Goal: Task Accomplishment & Management: Manage account settings

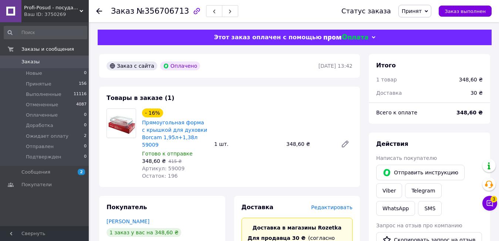
scroll to position [259, 0]
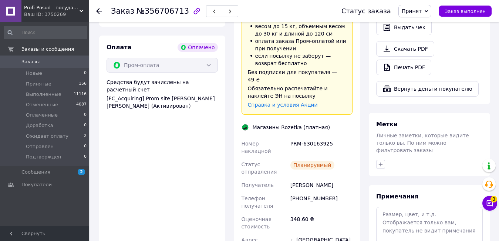
click at [81, 9] on div "Profi-Posud - посуда для вашего дома Ваш ID: 3750269" at bounding box center [54, 11] width 67 height 22
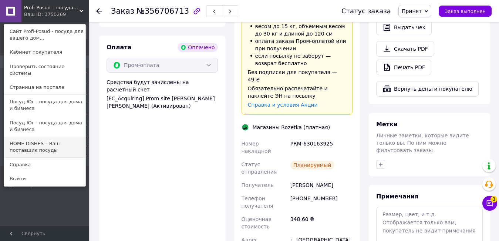
click at [28, 141] on link "HOME DISHES – Ваш поставщик посуды" at bounding box center [44, 147] width 81 height 21
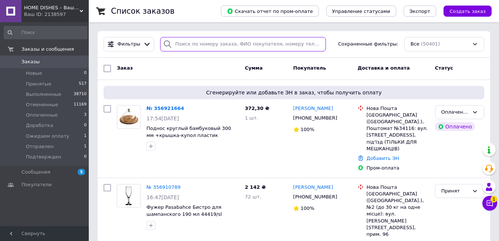
click at [198, 45] on input "search" at bounding box center [243, 44] width 166 height 14
paste input "356461885"
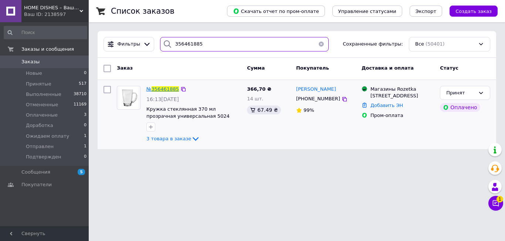
type input "356461885"
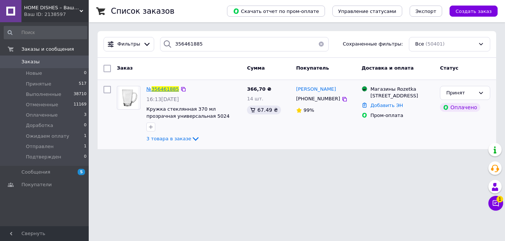
click at [174, 89] on span "356461885" at bounding box center [165, 89] width 27 height 6
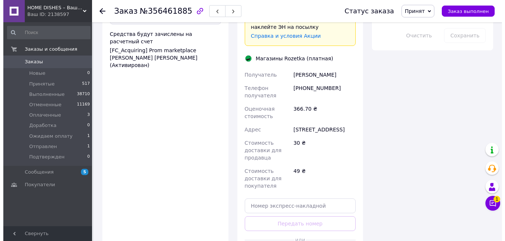
scroll to position [555, 0]
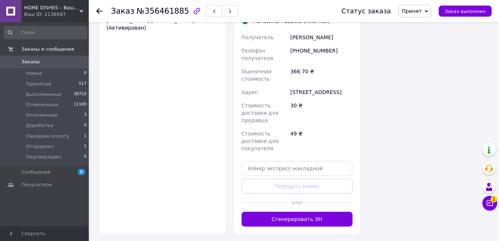
click at [314, 212] on button "Сгенерировать ЭН" at bounding box center [297, 219] width 111 height 15
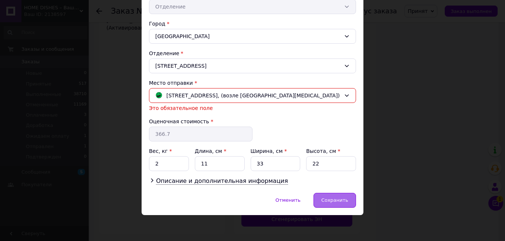
click at [336, 198] on span "Сохранить" at bounding box center [334, 200] width 27 height 6
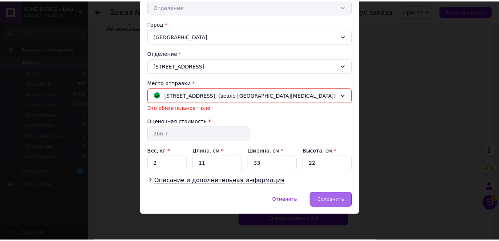
scroll to position [175, 0]
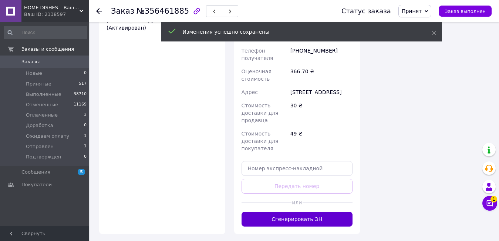
click at [307, 212] on button "Сгенерировать ЭН" at bounding box center [297, 219] width 111 height 15
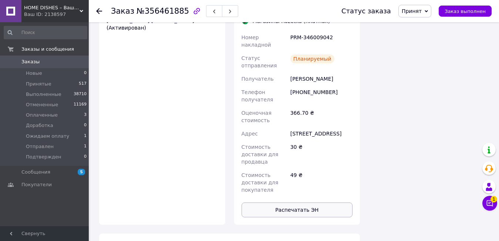
click at [317, 202] on button "Распечатать ЭН" at bounding box center [297, 209] width 111 height 15
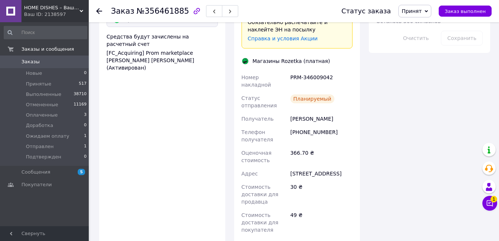
scroll to position [481, 0]
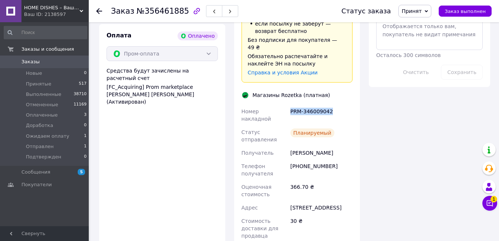
drag, startPoint x: 288, startPoint y: 74, endPoint x: 353, endPoint y: 73, distance: 64.4
click at [353, 105] on div "Номер накладной PRM-346009042 Статус отправления Планируемый Получатель [PERSON…" at bounding box center [297, 188] width 114 height 166
copy div "Номер накладной PRM-346009042"
click at [57, 62] on span "Заказы" at bounding box center [44, 61] width 47 height 7
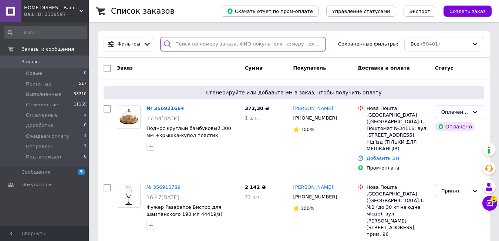
click at [213, 43] on input "search" at bounding box center [243, 44] width 166 height 14
paste input "356522426"
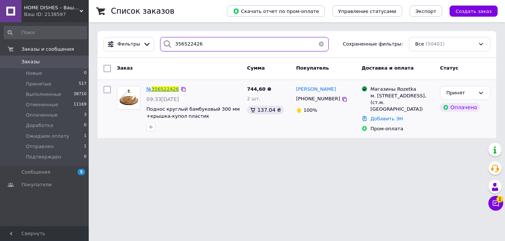
type input "356522426"
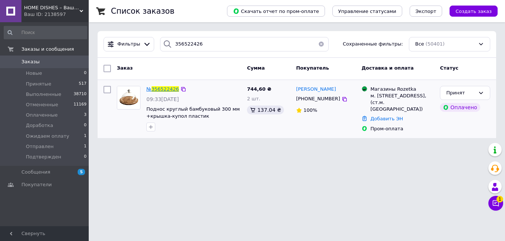
click at [172, 88] on span "356522426" at bounding box center [165, 89] width 27 height 6
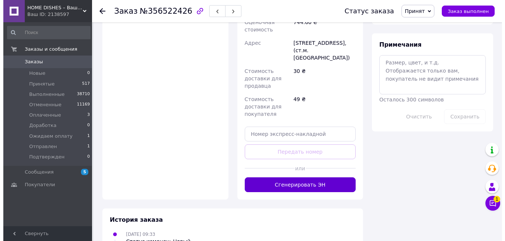
scroll to position [481, 0]
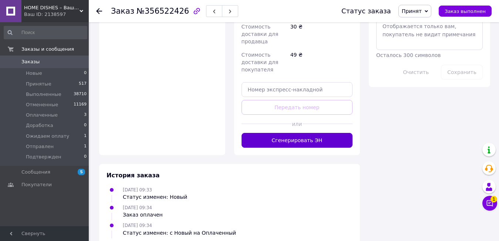
click at [301, 133] on button "Сгенерировать ЭН" at bounding box center [297, 140] width 111 height 15
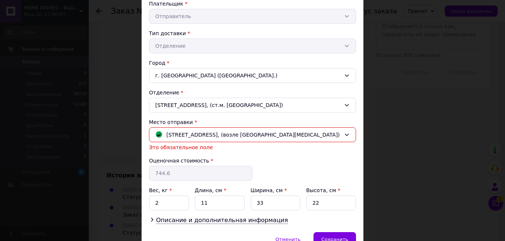
scroll to position [184, 0]
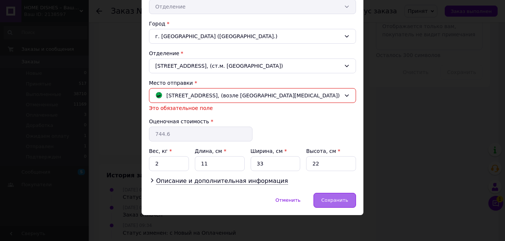
click at [332, 198] on span "Сохранить" at bounding box center [334, 200] width 27 height 6
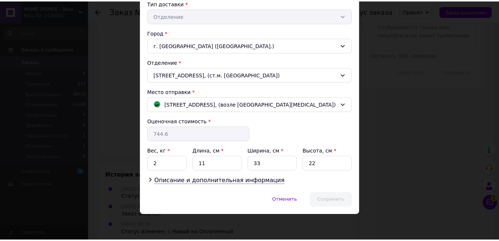
scroll to position [175, 0]
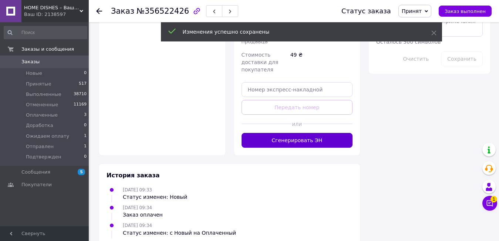
click at [304, 133] on button "Сгенерировать ЭН" at bounding box center [297, 140] width 111 height 15
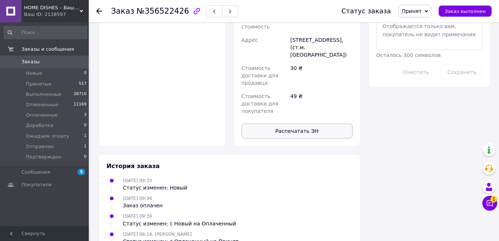
click at [307, 124] on button "Распечатать ЭН" at bounding box center [297, 131] width 111 height 15
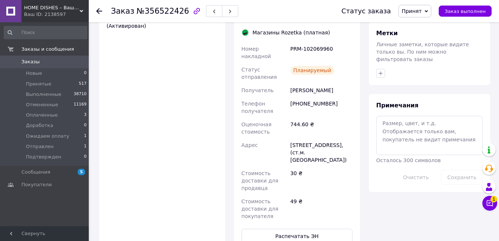
scroll to position [333, 0]
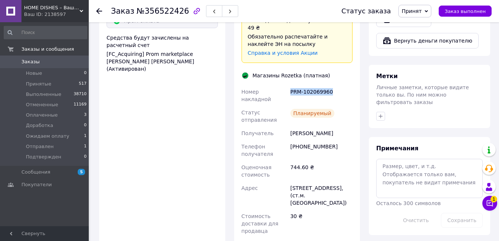
drag, startPoint x: 287, startPoint y: 77, endPoint x: 353, endPoint y: 74, distance: 65.9
click at [353, 85] on div "Номер накладной PRM-102069960 Статус отправления Планируемый Получатель [PERSON…" at bounding box center [297, 175] width 114 height 181
copy div "Номер накладной PRM-102069960"
drag, startPoint x: 55, startPoint y: 63, endPoint x: 55, endPoint y: 59, distance: 4.1
click at [55, 63] on span "Заказы" at bounding box center [44, 61] width 47 height 7
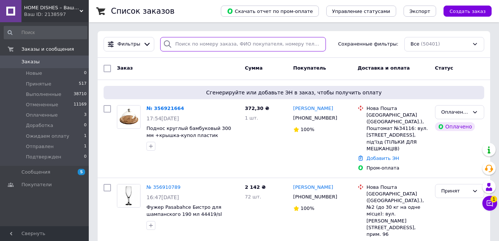
click at [195, 43] on input "search" at bounding box center [243, 44] width 166 height 14
paste input "356629864"
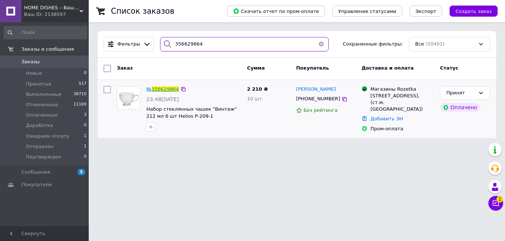
type input "356629864"
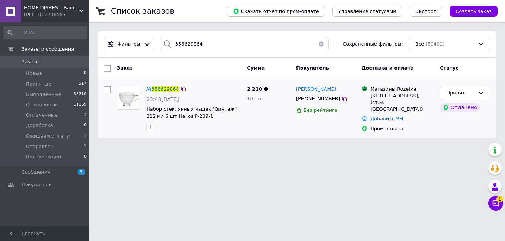
click at [166, 91] on span "356629864" at bounding box center [165, 89] width 27 height 6
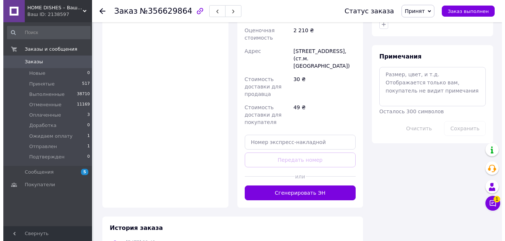
scroll to position [407, 0]
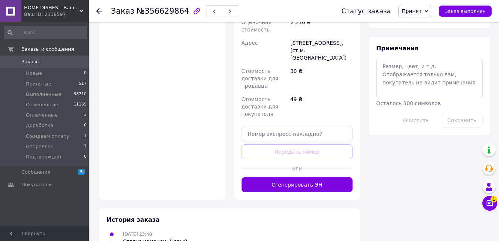
click at [314, 183] on button "Сгенерировать ЭН" at bounding box center [297, 184] width 111 height 15
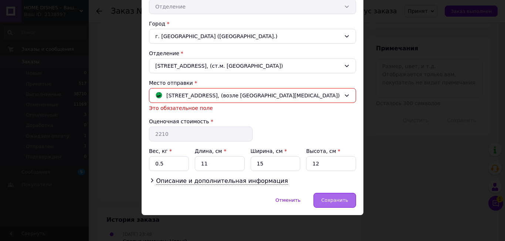
drag, startPoint x: 339, startPoint y: 206, endPoint x: 339, endPoint y: 202, distance: 4.1
click at [339, 204] on div "Сохранить" at bounding box center [335, 200] width 43 height 15
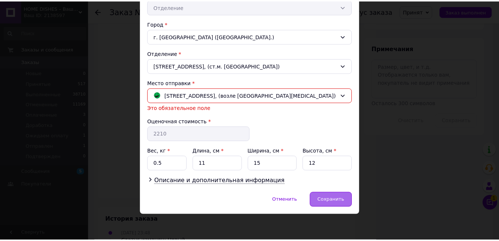
scroll to position [175, 0]
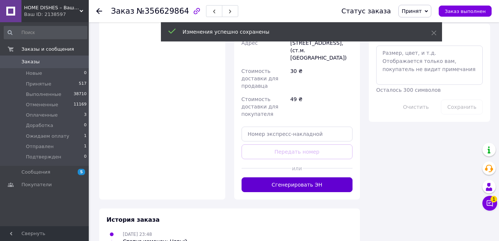
click at [323, 180] on button "Сгенерировать ЭН" at bounding box center [297, 184] width 111 height 15
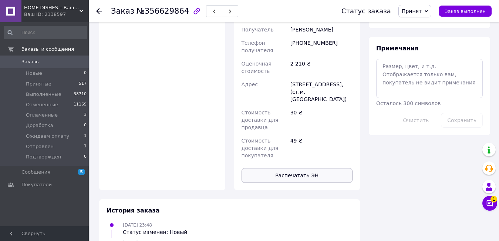
click at [316, 168] on button "Распечатать ЭН" at bounding box center [297, 175] width 111 height 15
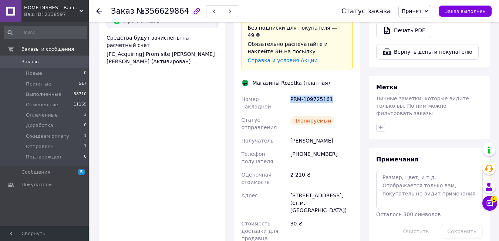
drag, startPoint x: 288, startPoint y: 90, endPoint x: 336, endPoint y: 90, distance: 48.5
click at [336, 92] on div "Номер накладной PRM-109725161 Статус отправления Планируемый Получатель Ялі Міл…" at bounding box center [297, 182] width 114 height 181
copy div "Номер накладной PRM-109725161"
click at [69, 61] on span "0" at bounding box center [78, 61] width 20 height 7
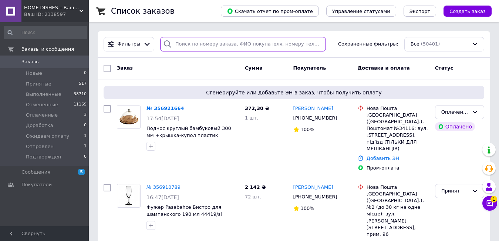
click at [231, 44] on input "search" at bounding box center [243, 44] width 166 height 14
paste input "356611811"
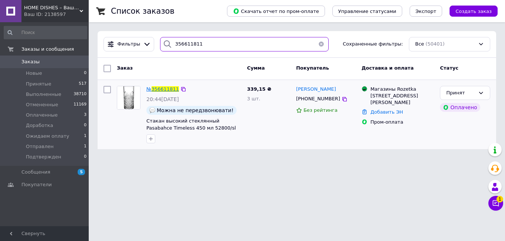
type input "356611811"
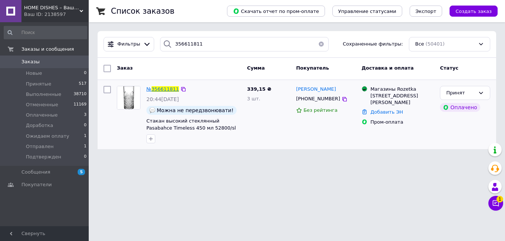
click at [168, 89] on span "356611811" at bounding box center [165, 89] width 27 height 6
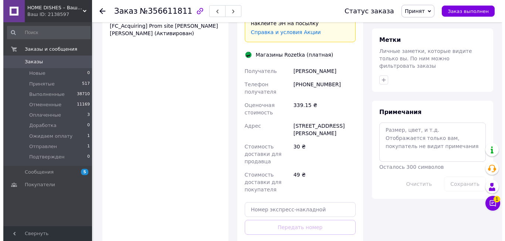
scroll to position [407, 0]
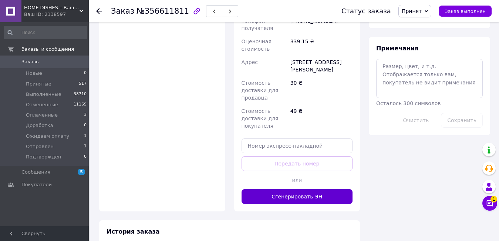
click at [329, 189] on button "Сгенерировать ЭН" at bounding box center [297, 196] width 111 height 15
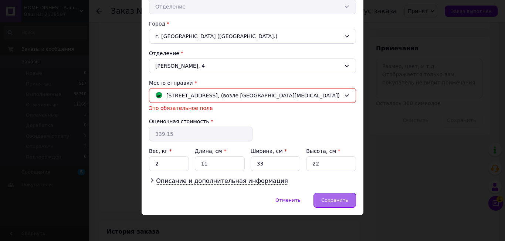
click at [330, 201] on span "Сохранить" at bounding box center [334, 200] width 27 height 6
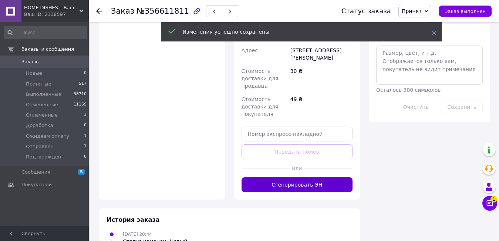
scroll to position [395, 0]
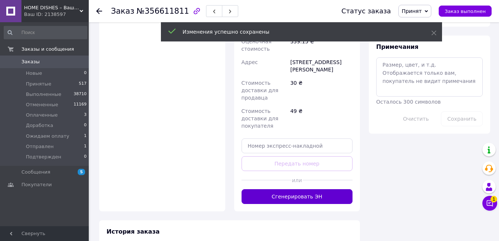
click at [317, 189] on button "Сгенерировать ЭН" at bounding box center [297, 196] width 111 height 15
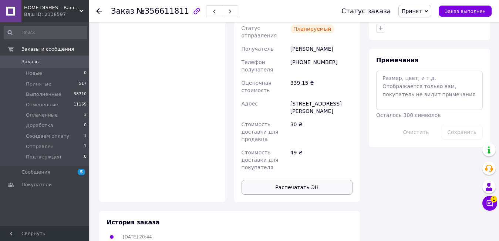
click at [316, 180] on button "Распечатать ЭН" at bounding box center [297, 187] width 111 height 15
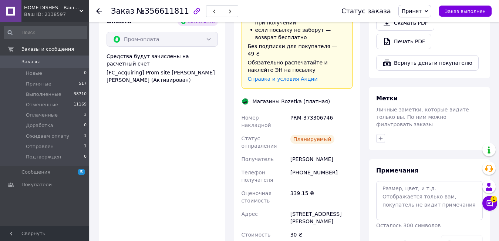
scroll to position [284, 0]
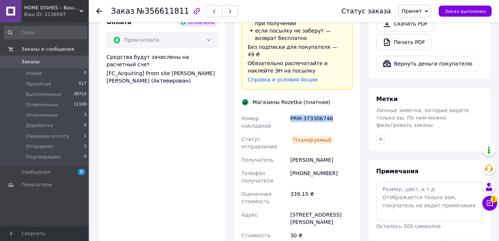
drag, startPoint x: 287, startPoint y: 103, endPoint x: 332, endPoint y: 103, distance: 45.5
click at [332, 112] on div "Номер накладной PRM-373306746 Статус отправления Планируемый Получатель [PERSON…" at bounding box center [297, 198] width 114 height 173
copy div "Номер накладной PRM-373306746"
click at [80, 7] on div "HOME DISHES – Ваш поставщик посуды Ваш ID: 2138597" at bounding box center [54, 11] width 67 height 22
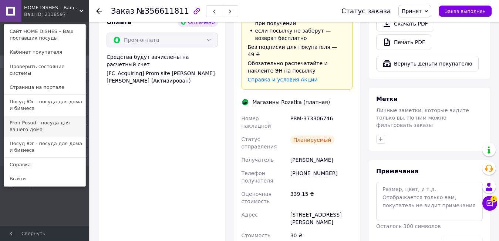
click at [25, 118] on link "Profi-Posud - посуда для вашего дома" at bounding box center [44, 126] width 81 height 21
